Goal: Information Seeking & Learning: Learn about a topic

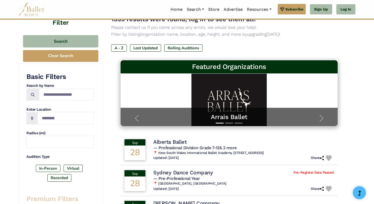
scroll to position [49, 0]
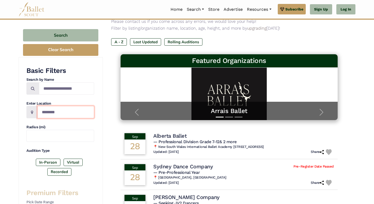
click at [61, 113] on input "Location" at bounding box center [65, 112] width 57 height 12
type input "*******"
click at [52, 161] on label "In-Person" at bounding box center [48, 161] width 25 height 7
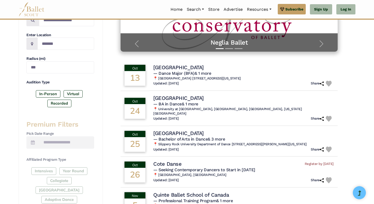
scroll to position [118, 0]
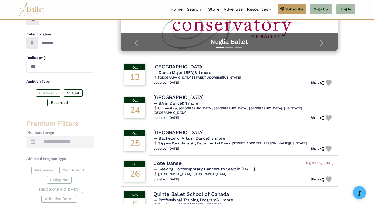
click at [40, 96] on label "In-Person" at bounding box center [48, 92] width 25 height 7
click at [43, 64] on input "***" at bounding box center [60, 66] width 68 height 12
type input "*"
type input "**"
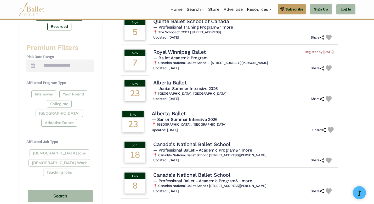
scroll to position [212, 0]
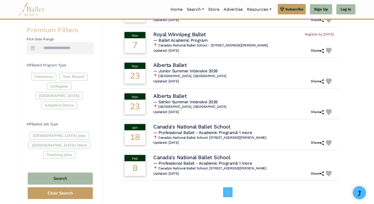
click at [229, 196] on link "01" at bounding box center [227, 192] width 9 height 10
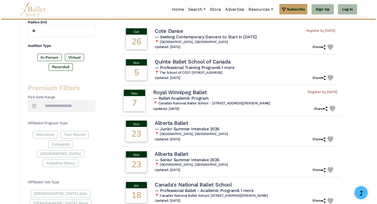
scroll to position [148, 0]
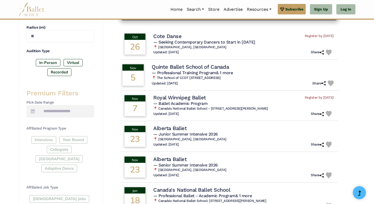
click at [267, 69] on div "Quinte Ballet School of Canada" at bounding box center [244, 66] width 184 height 7
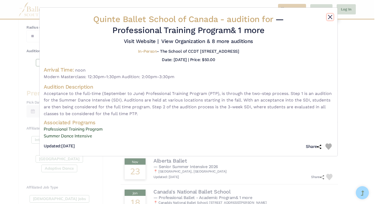
click at [328, 16] on button "Close" at bounding box center [330, 17] width 6 height 6
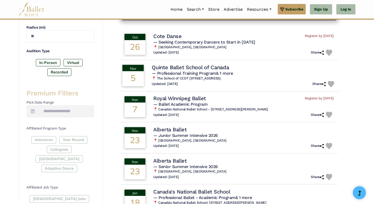
click at [260, 65] on div "Quinte Ballet School of Canada" at bounding box center [244, 67] width 184 height 7
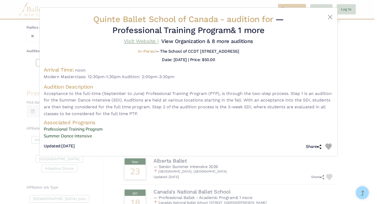
click at [144, 40] on link "Visit Website |" at bounding box center [141, 41] width 35 height 6
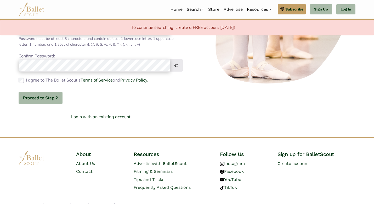
scroll to position [123, 0]
